Goal: Task Accomplishment & Management: Complete application form

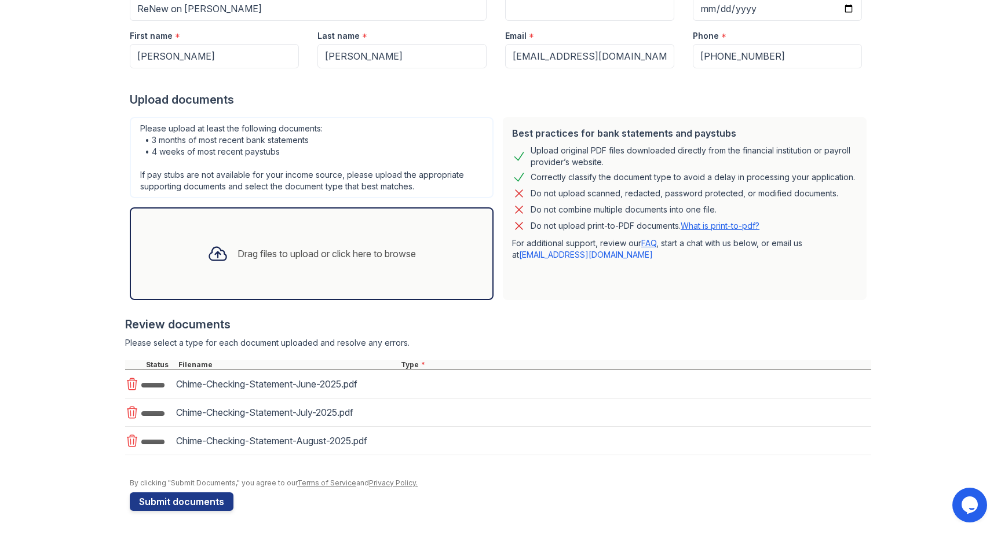
scroll to position [155, 0]
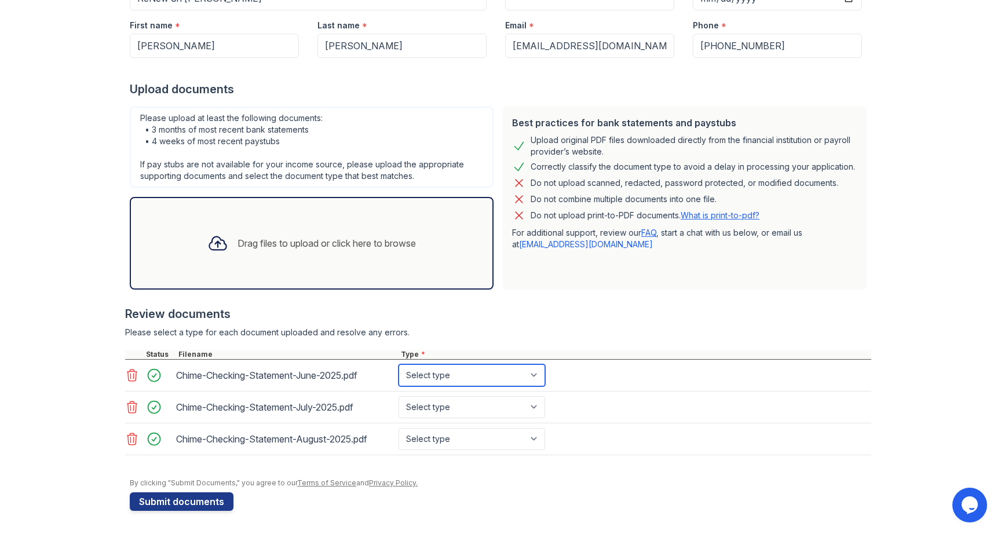
click at [439, 376] on select "Select type Paystub Bank Statement Offer Letter Tax Documents Benefit Award Let…" at bounding box center [471, 375] width 147 height 22
select select "bank_statement"
click at [398, 364] on select "Select type Paystub Bank Statement Offer Letter Tax Documents Benefit Award Let…" at bounding box center [471, 375] width 147 height 22
click at [433, 408] on select "Select type Paystub Bank Statement Offer Letter Tax Documents Benefit Award Let…" at bounding box center [471, 407] width 147 height 22
select select "bank_statement"
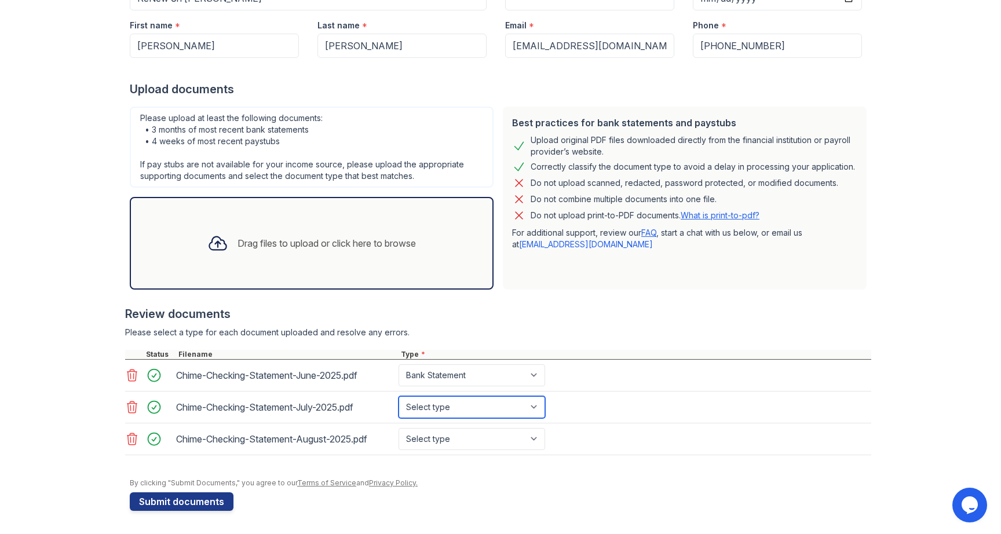
click at [398, 396] on select "Select type Paystub Bank Statement Offer Letter Tax Documents Benefit Award Let…" at bounding box center [471, 407] width 147 height 22
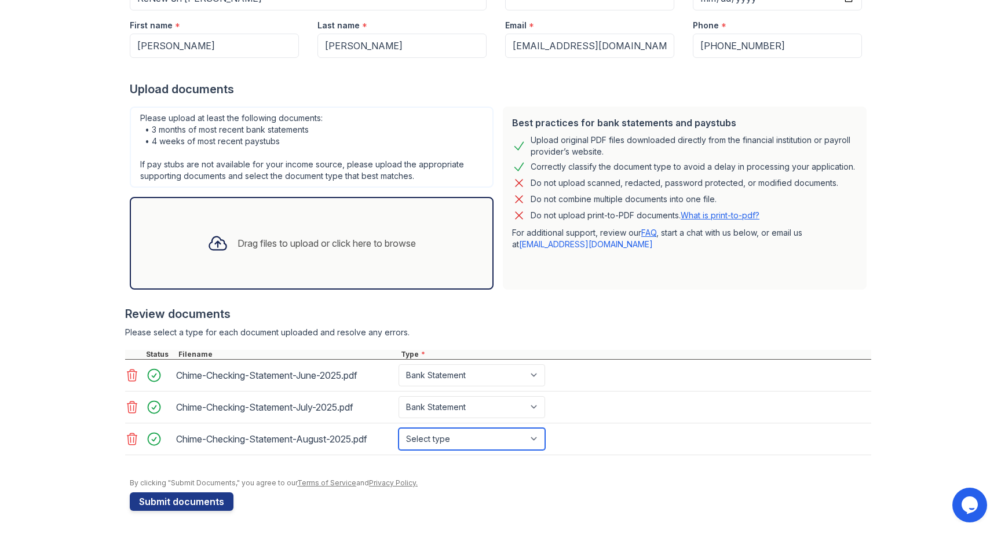
click at [432, 441] on select "Select type Paystub Bank Statement Offer Letter Tax Documents Benefit Award Let…" at bounding box center [471, 439] width 147 height 22
select select "bank_statement"
click at [398, 428] on select "Select type Paystub Bank Statement Offer Letter Tax Documents Benefit Award Let…" at bounding box center [471, 439] width 147 height 22
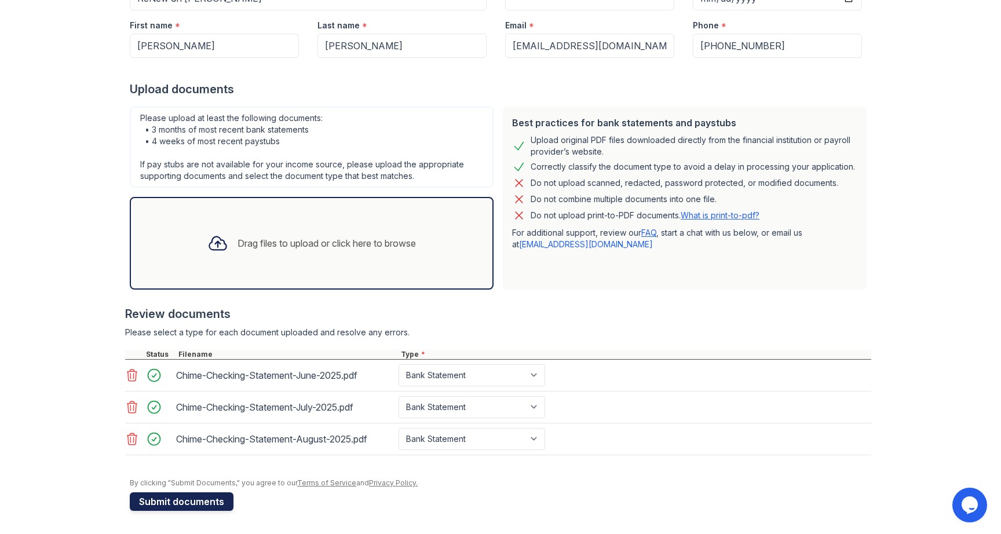
click at [155, 504] on button "Submit documents" at bounding box center [182, 501] width 104 height 19
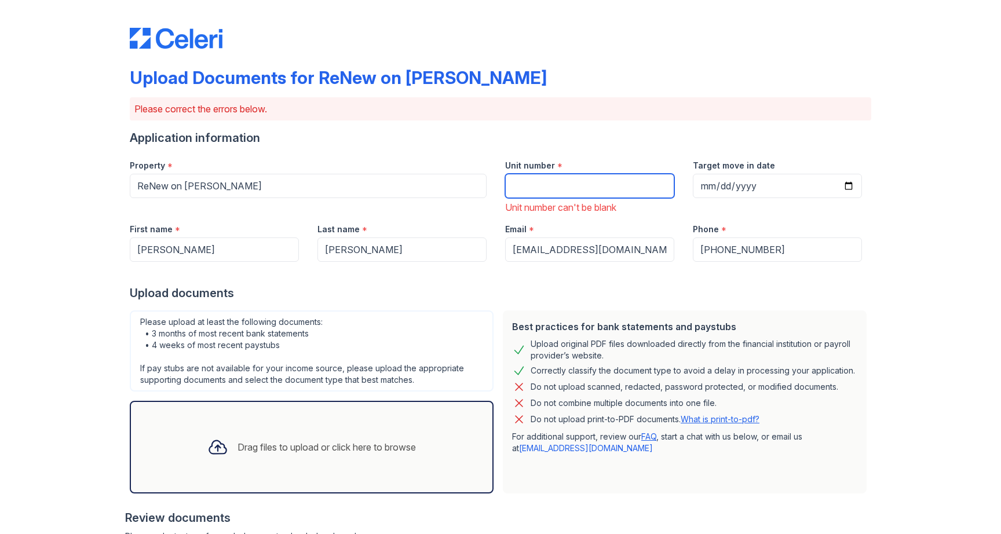
click at [540, 189] on input "Unit number" at bounding box center [589, 186] width 169 height 24
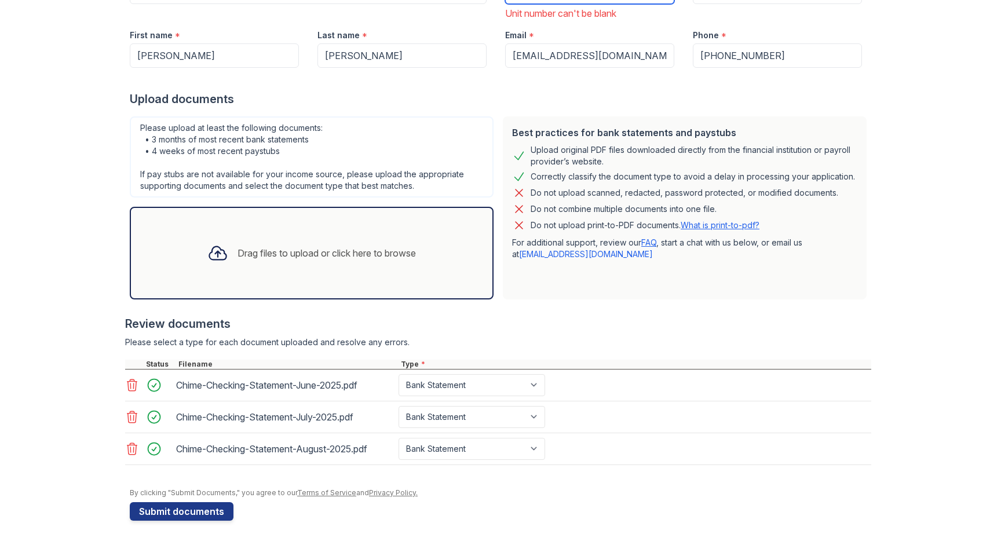
scroll to position [204, 0]
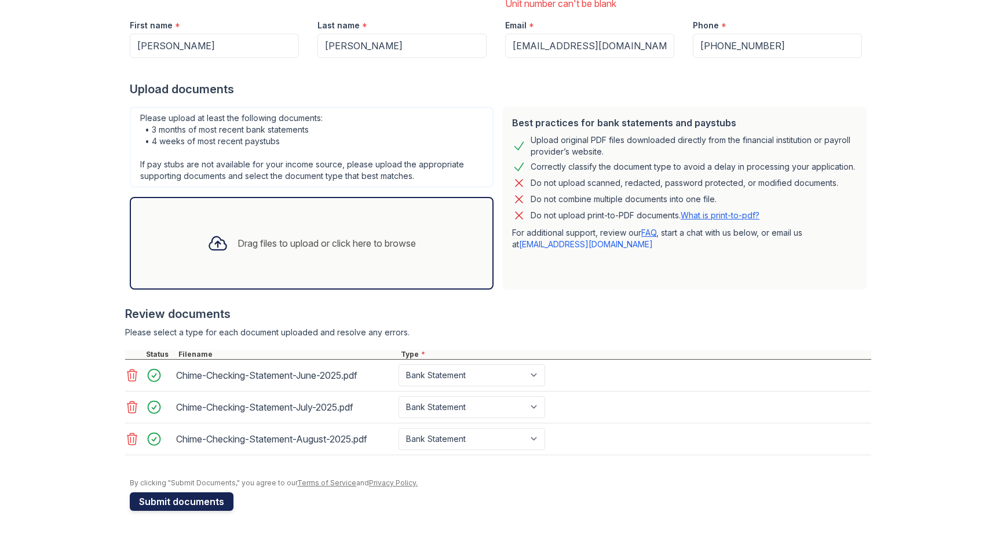
type input "0510"
click at [149, 496] on button "Submit documents" at bounding box center [182, 501] width 104 height 19
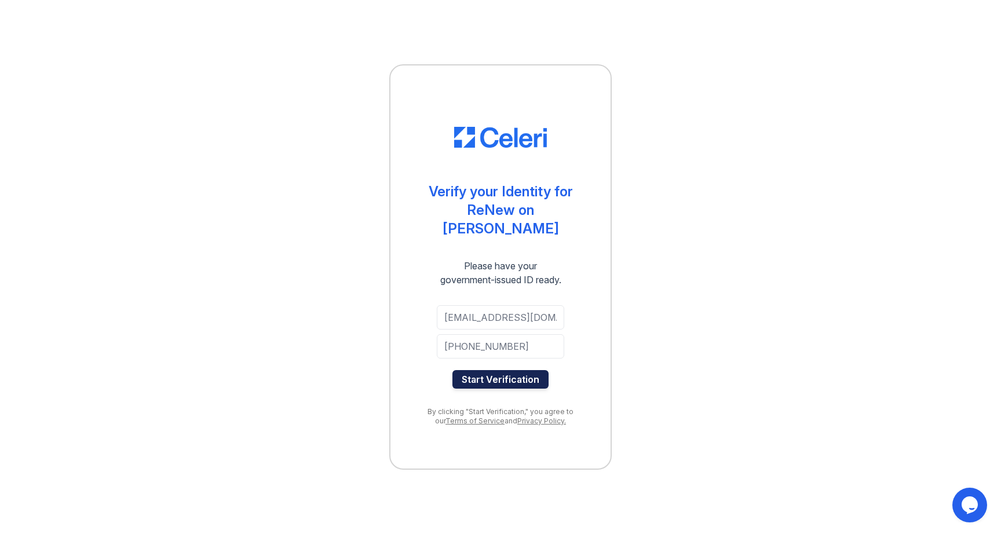
click at [482, 371] on button "Start Verification" at bounding box center [500, 379] width 96 height 19
